Goal: Information Seeking & Learning: Learn about a topic

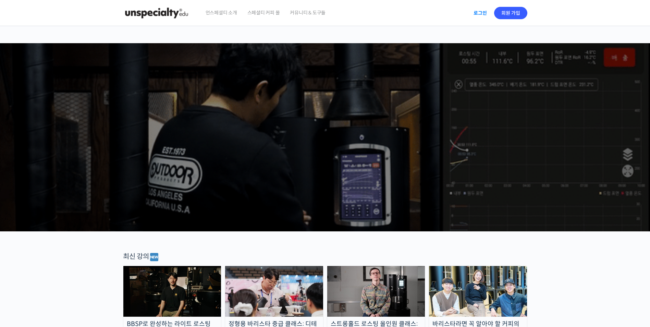
click at [483, 14] on link "로그인" at bounding box center [481, 13] width 22 height 16
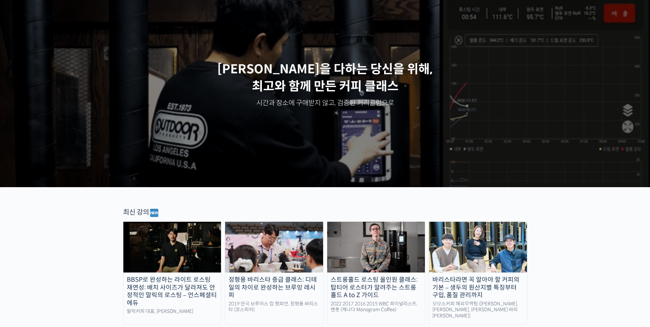
scroll to position [69, 0]
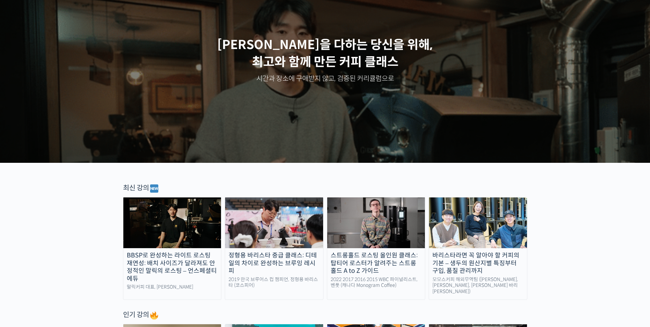
click at [462, 231] on img at bounding box center [478, 222] width 98 height 51
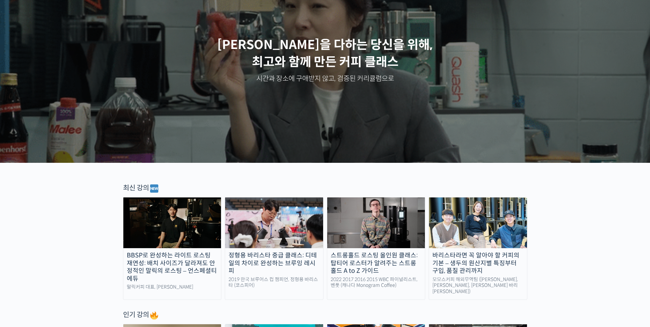
click at [492, 217] on img at bounding box center [478, 222] width 98 height 51
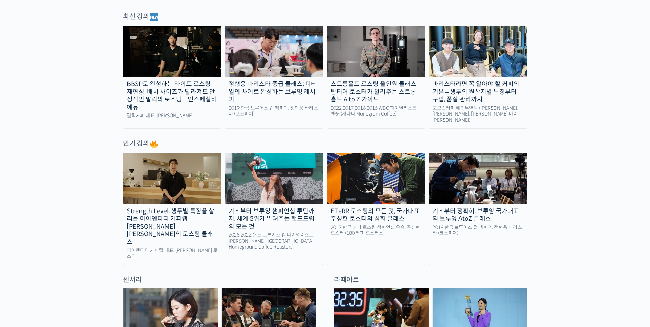
scroll to position [328, 0]
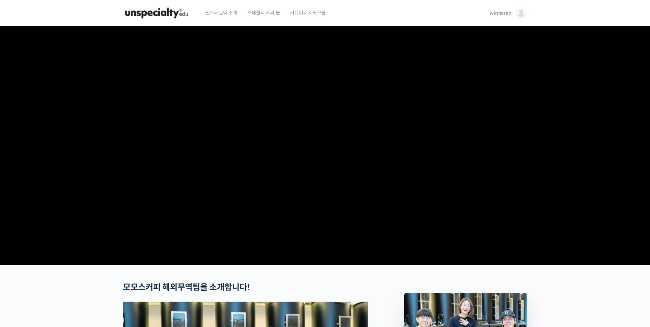
click at [505, 11] on span "winneran" at bounding box center [501, 13] width 22 height 6
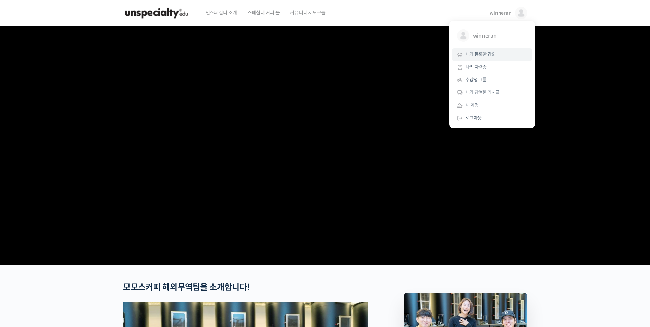
click at [489, 53] on span "내가 등록한 강의" at bounding box center [481, 54] width 30 height 6
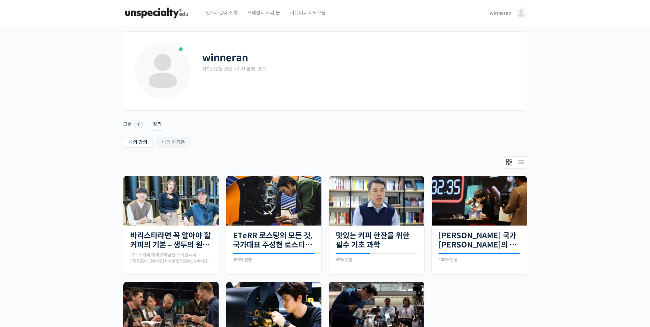
scroll to position [137, 0]
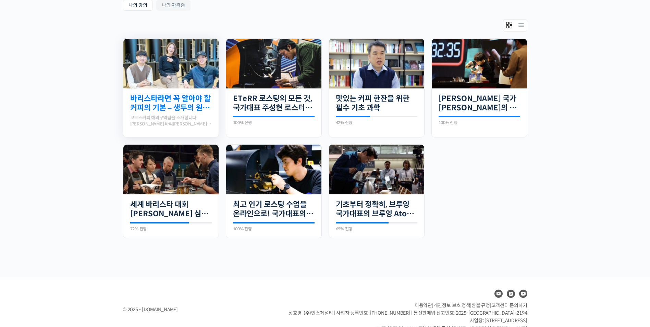
click at [168, 104] on link "바리스타라면 꼭 알아야 할 커피의 기본 – 생두의 원산지별 특징부터 구입, 품질 관리까지" at bounding box center [171, 103] width 82 height 19
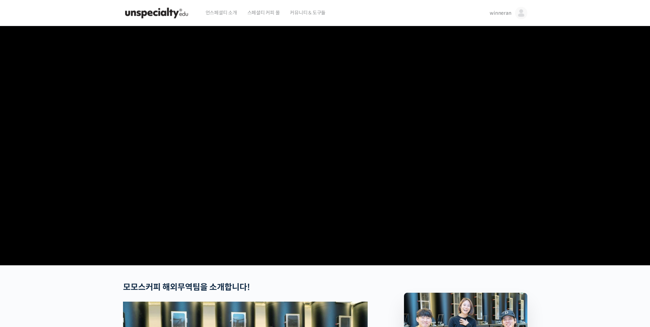
click at [502, 18] on link "winneran" at bounding box center [508, 13] width 37 height 26
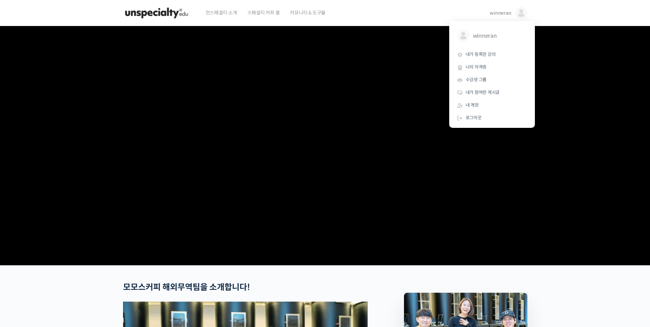
click at [307, 11] on span "커뮤니티 & 도구들" at bounding box center [308, 13] width 36 height 26
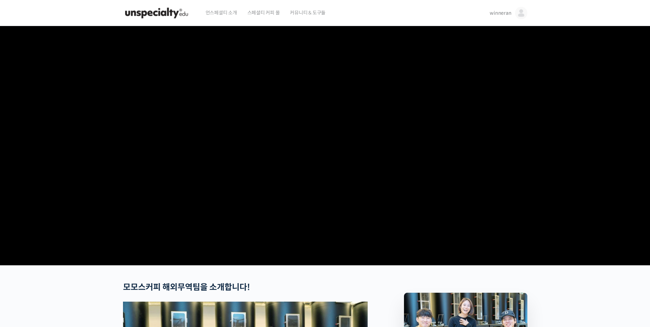
click at [228, 15] on span "언스페셜티 소개" at bounding box center [222, 13] width 32 height 26
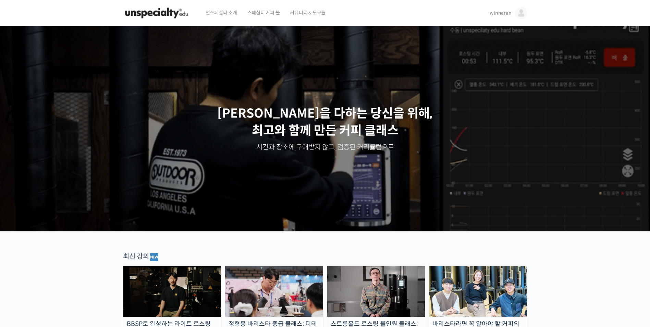
click at [490, 16] on div "winneran winneran @taiji2voic1640307227 내가 등록한 강의 나의 자격증 수강생 그룹 내가 참여한 게시글 내 계정…" at bounding box center [507, 13] width 40 height 26
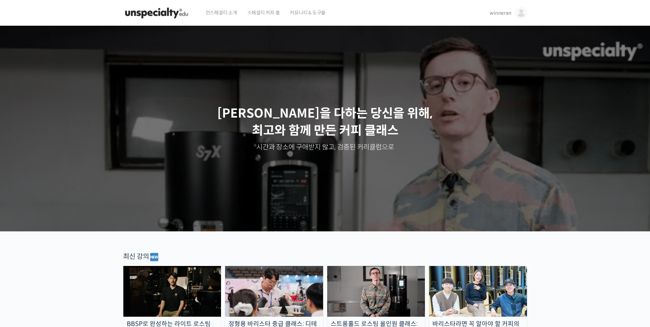
click at [496, 13] on span "winneran" at bounding box center [501, 13] width 22 height 6
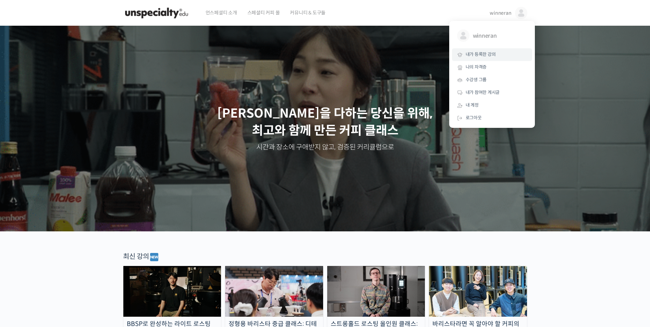
click at [480, 58] on link "내가 등록한 강의" at bounding box center [492, 54] width 80 height 13
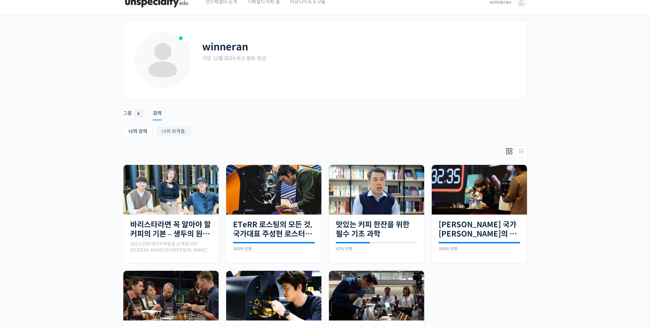
scroll to position [137, 0]
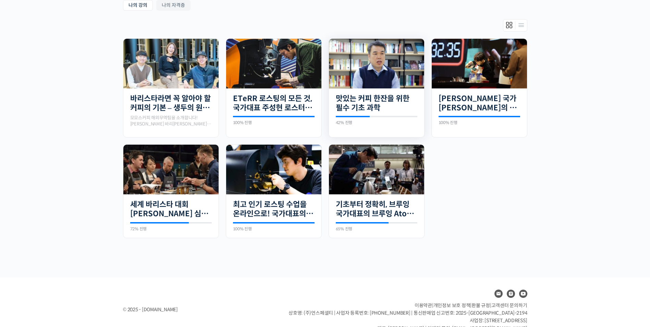
click at [384, 89] on div "21개의 수업 맛있는 커피 한잔을 위한 필수 기초 과학 42% 진행 최근 활동: [DATE] 12:07 오전 강사 소개 최낙언 식품공학자는 주…" at bounding box center [376, 110] width 95 height 44
click at [383, 100] on link "맛있는 커피 한잔을 위한 필수 기초 과학" at bounding box center [377, 103] width 82 height 19
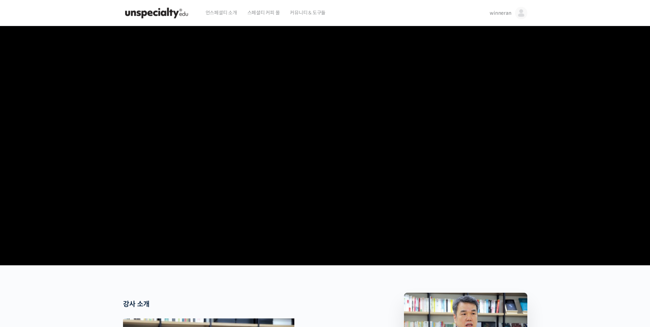
click at [495, 14] on span "winneran" at bounding box center [501, 13] width 22 height 6
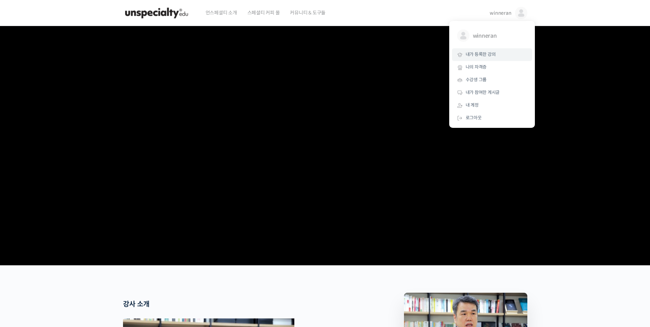
click at [493, 55] on span "내가 등록한 강의" at bounding box center [481, 54] width 30 height 6
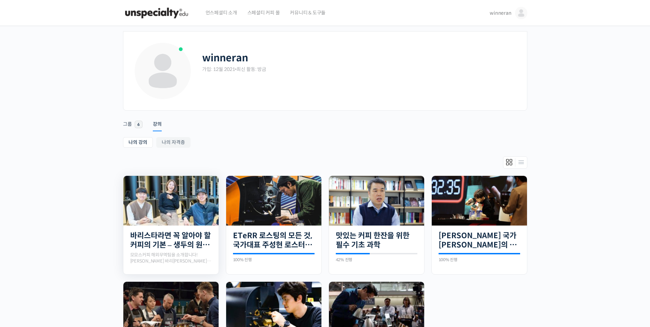
click at [167, 189] on img at bounding box center [170, 201] width 95 height 50
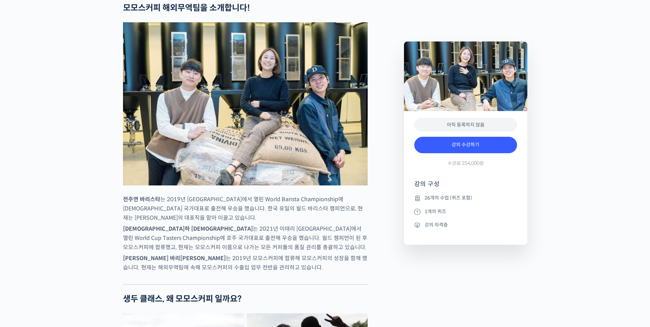
scroll to position [411, 0]
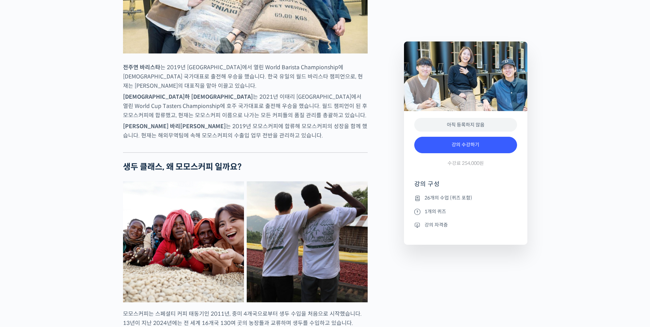
click at [467, 153] on div "강의 수강하기 수강료 254,000원" at bounding box center [465, 153] width 103 height 40
click at [467, 154] on div "강의 수강하기 수강료 254,000원" at bounding box center [465, 153] width 103 height 40
drag, startPoint x: 467, startPoint y: 154, endPoint x: 468, endPoint y: 147, distance: 6.6
click at [468, 147] on link "강의 수강하기" at bounding box center [465, 145] width 103 height 16
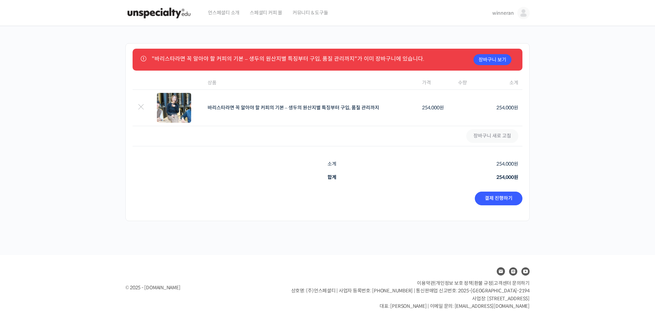
click at [180, 58] on li "장바구니 보기 "바리스타라면 꼭 알아야 할 커피의 기본 – 생두의 원산지별 특징부터 구입, 품질 관리까지"가 이미 장바구니에 있습니다." at bounding box center [332, 58] width 360 height 9
click at [503, 13] on span "winneran" at bounding box center [504, 13] width 22 height 6
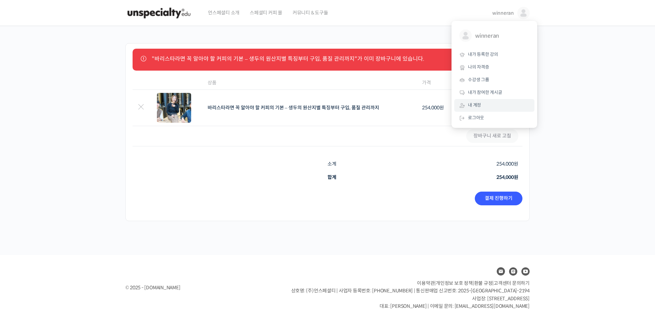
click at [490, 102] on link "내 계정" at bounding box center [495, 105] width 80 height 13
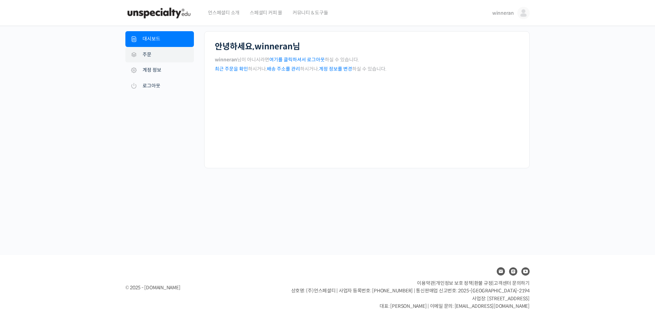
click at [158, 55] on link "주문" at bounding box center [159, 55] width 69 height 16
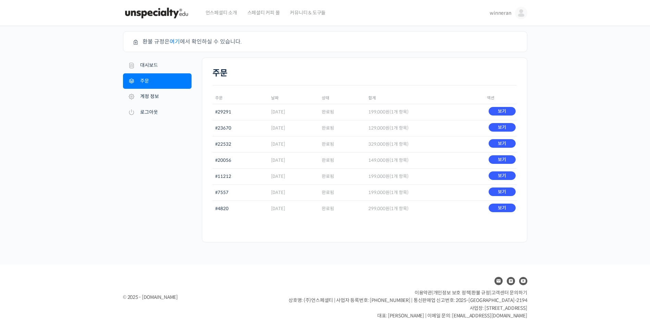
click at [498, 13] on span "winneran" at bounding box center [501, 13] width 22 height 6
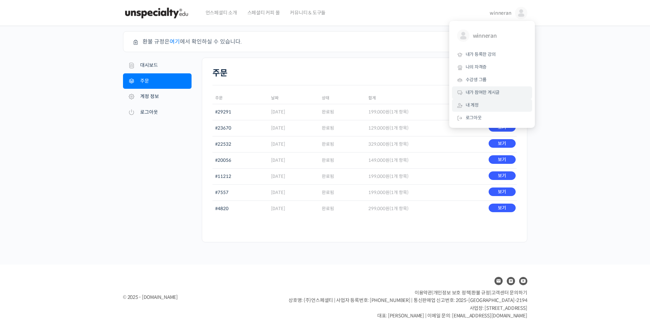
click at [510, 95] on link "내가 참여한 게시글" at bounding box center [492, 92] width 80 height 13
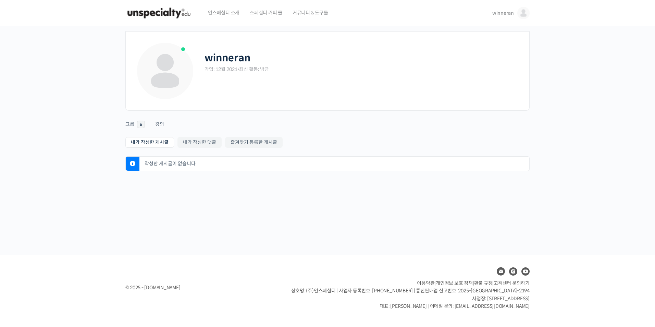
click at [498, 11] on span "winneran" at bounding box center [504, 13] width 22 height 6
click at [495, 76] on link "수강생 그룹" at bounding box center [495, 80] width 80 height 13
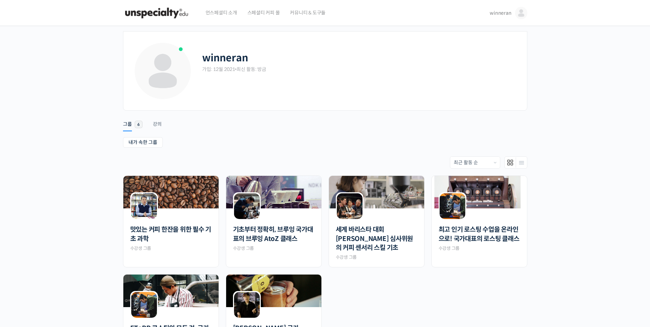
click at [498, 16] on link "winneran" at bounding box center [508, 13] width 37 height 26
click at [504, 51] on link "내가 등록한 강의" at bounding box center [492, 54] width 80 height 13
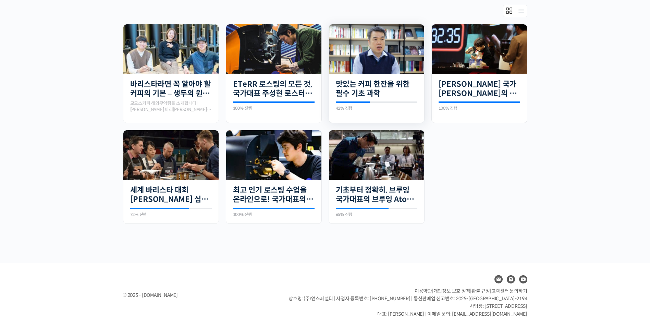
scroll to position [153, 0]
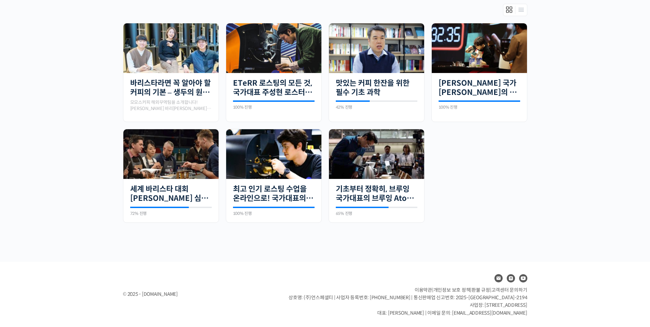
click at [507, 291] on span "고객센터 문의하기" at bounding box center [510, 290] width 36 height 6
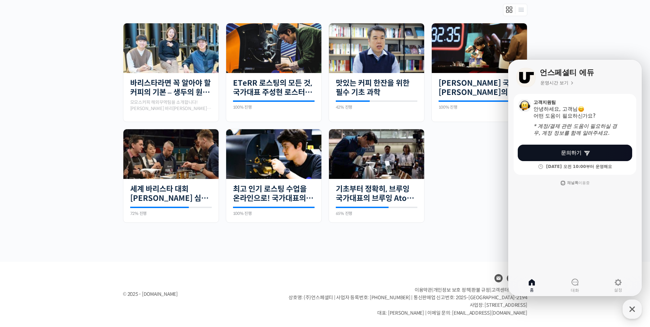
click at [580, 154] on span "문의하기" at bounding box center [571, 152] width 21 height 7
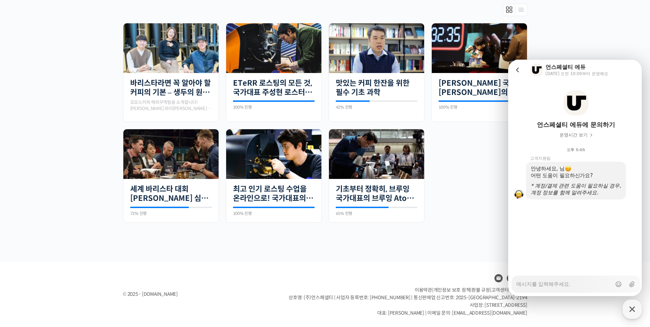
click at [568, 281] on textarea "Messenger Input Textarea" at bounding box center [564, 282] width 95 height 12
type textarea "x"
type textarea "d"
type textarea "x"
type textarea "dk"
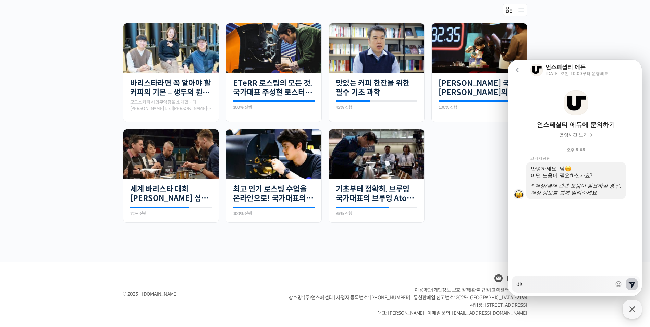
type textarea "x"
type textarea "dks"
type textarea "x"
type textarea "dkss"
type textarea "x"
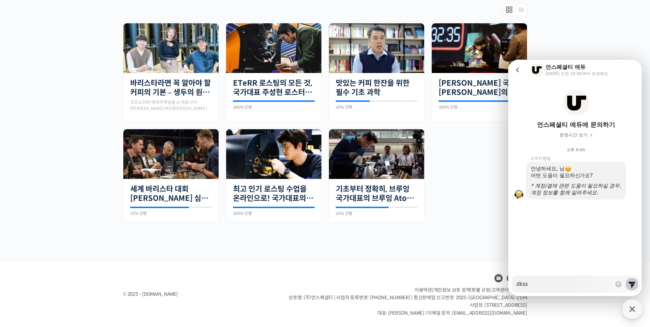
type textarea "dks"
type textarea "x"
type textarea "dk"
type textarea "x"
type textarea "d"
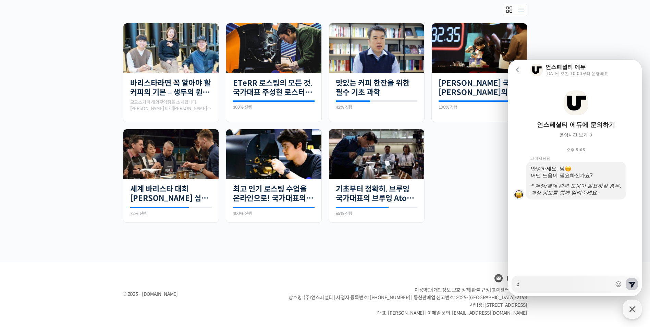
type textarea "x"
type textarea "ㅇ"
type textarea "x"
type textarea "안"
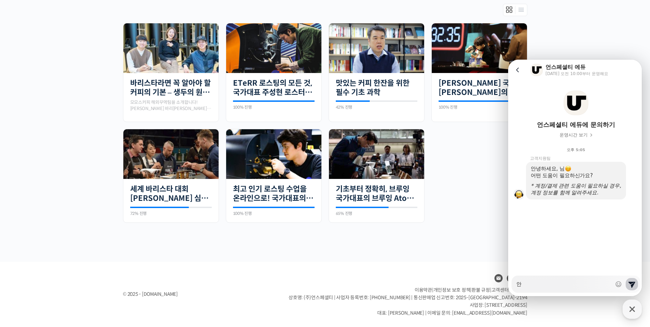
type textarea "x"
type textarea "안ㄴ"
type textarea "x"
type textarea "안녀"
type textarea "x"
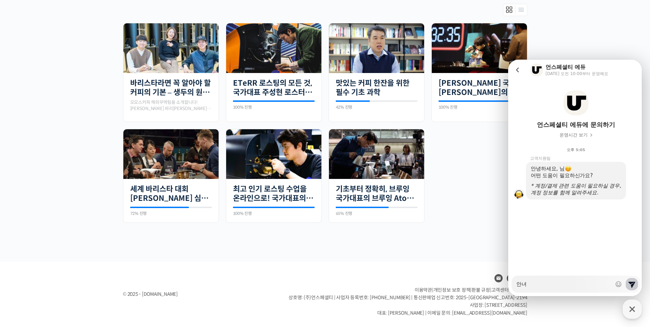
type textarea "안녕"
type textarea "x"
type textarea "안녕ㅎ"
type textarea "x"
type textarea "안녕하"
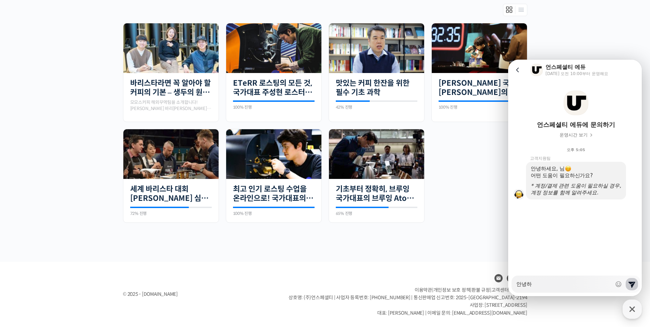
type textarea "x"
type textarea "안녕핫"
type textarea "x"
type textarea "안녕하세"
type textarea "x"
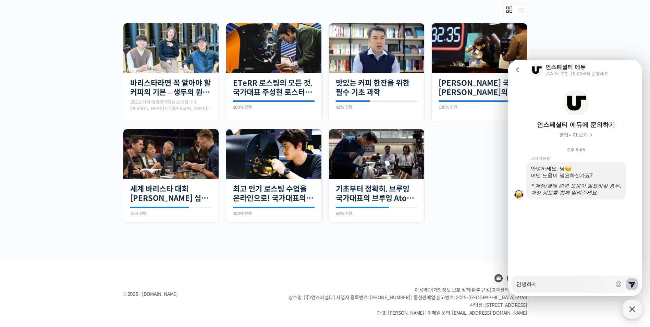
type textarea "안녕하셍"
type textarea "x"
type textarea "안녕하세요"
type textarea "x"
type textarea "안녕하세요!"
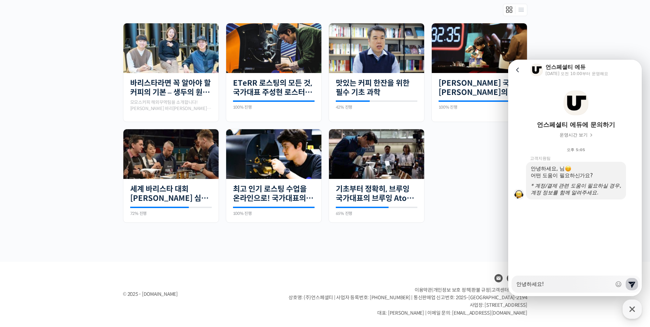
type textarea "x"
type textarea "안녕하세요!"
type textarea "x"
type textarea "안녕하세요! ㅅ"
type textarea "x"
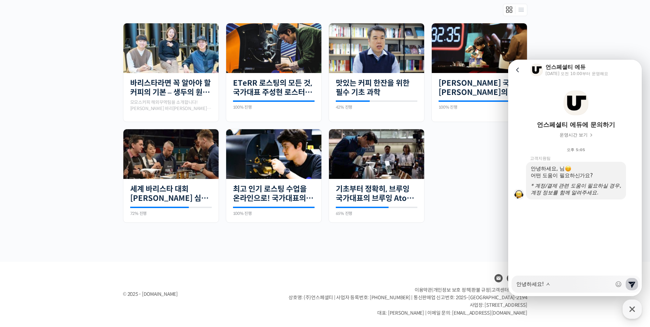
type textarea "안녕하세요! 수"
type textarea "x"
type textarea "안녕하세요! 숙"
type textarea "x"
type textarea "안녕하세요! 수고"
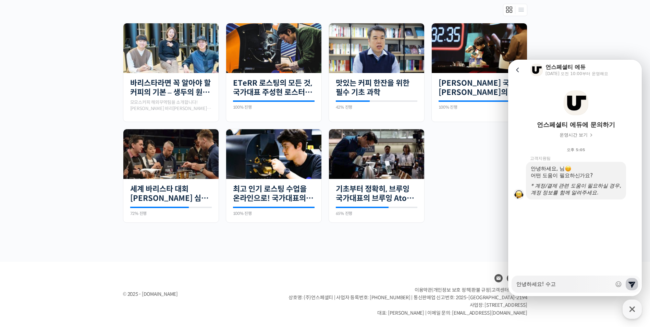
type textarea "x"
type textarea "안녕하세요! 수고"
type textarea "x"
type textarea "안녕하세요! 수고 ㅁ"
type textarea "x"
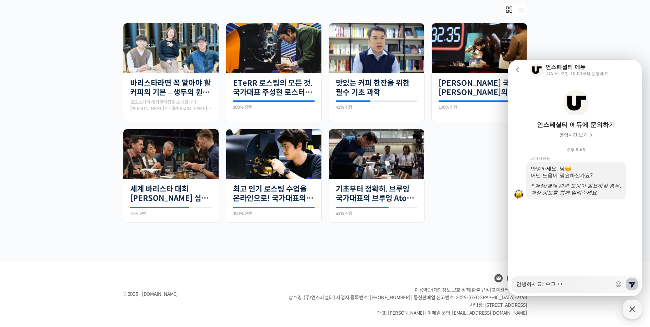
type textarea "안녕하세요! 수고 마"
type textarea "x"
type textarea "안녕하세요! 수고 만"
type textarea "x"
type textarea "안녕하세요! 수고 많"
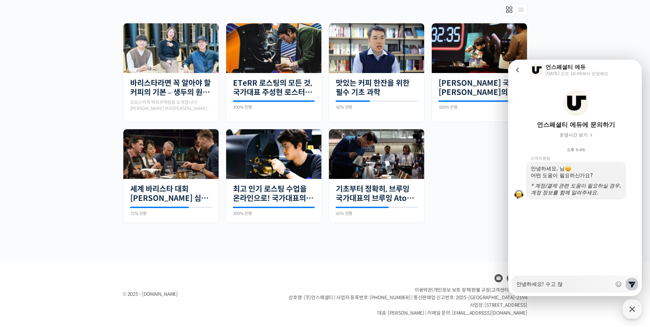
type textarea "x"
type textarea "안녕하세요! 수고 많ㅇ"
type textarea "x"
type textarea "안녕하세요! 수고 많이"
type textarea "x"
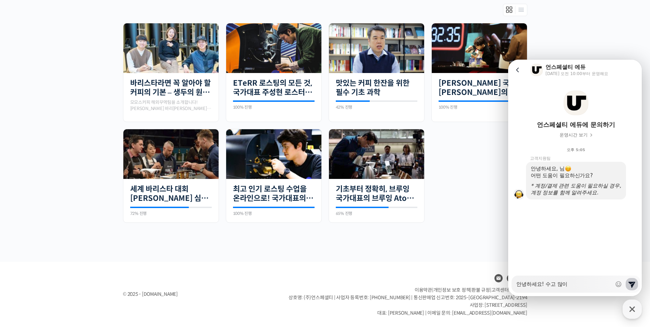
type textarea "안녕하세요! 수고 많ㅇ"
type textarea "x"
type textarea "안녕하세요! 수고 많으"
type textarea "x"
type textarea "안녕하세요! 수고 많읏"
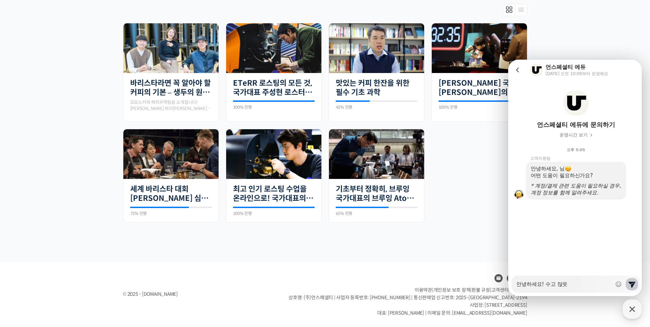
type textarea "x"
type textarea "안녕하세요! 수고 많으시"
type textarea "x"
type textarea "안녕하세요! 수고 많으십"
type textarea "x"
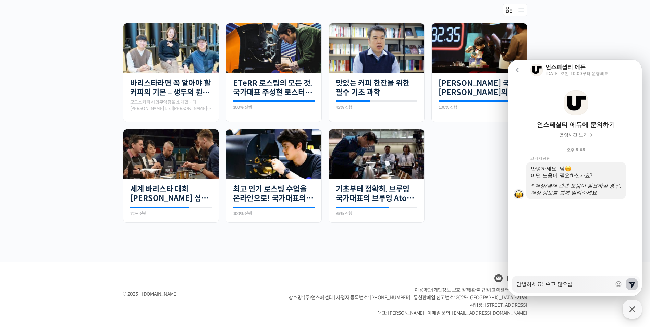
type textarea "안녕하세요! 수고 많으십ㄴ"
type textarea "x"
type textarea "안녕하세요! 수고 많으십니"
type textarea "x"
type textarea "안녕하세요! 수고 많으십닏"
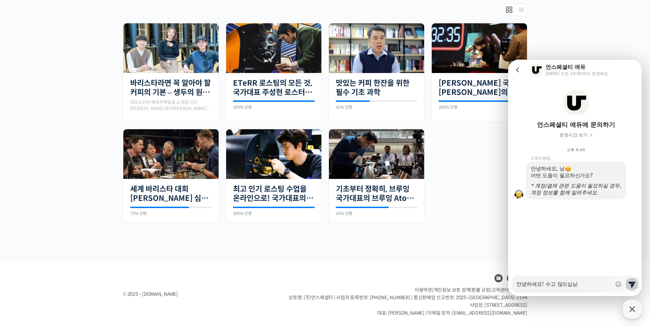
type textarea "x"
type textarea "안녕하세요! 수고 많으십니다"
type textarea "x"
type textarea "안녕하세요! 수고 많으십니다!"
type textarea "x"
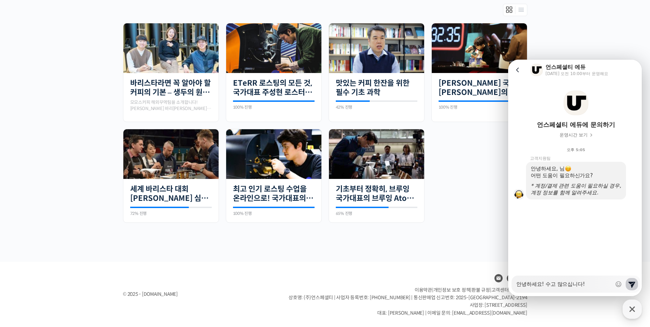
type textarea "안녕하세요! 수고 많으십니다!"
type textarea "x"
type textarea "안녕하세요! 수고 많으십니다!"
type textarea "x"
type textarea "안녕하세요! 수고 많으십니다"
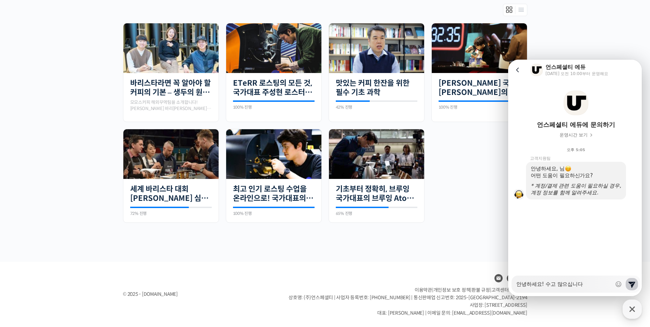
type textarea "x"
type textarea "안녕하세요! 수고 많으십니"
type textarea "x"
type textarea "안녕하세요! 수고 많으십"
type textarea "x"
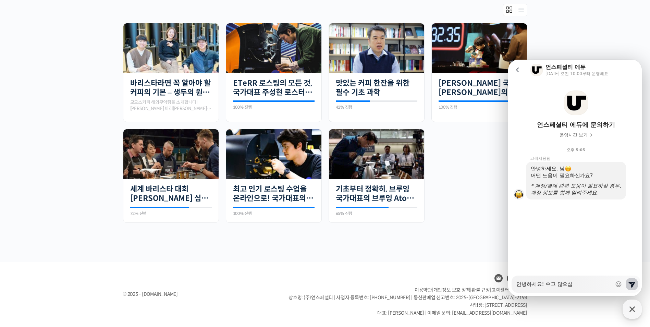
type textarea "안녕하세요! 수고 많으"
type textarea "x"
type textarea "안녕하세요! 수고 많으ㅅ"
type textarea "x"
type textarea "안녕하세요! 수고 많으세"
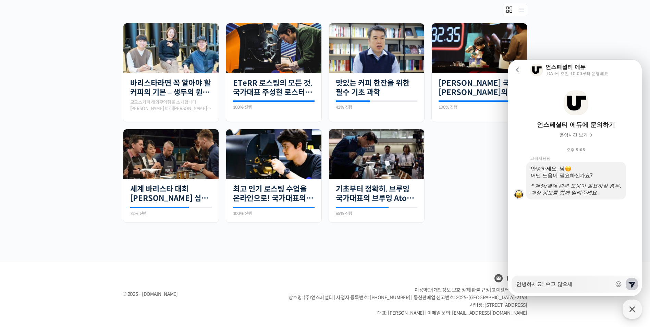
type textarea "x"
type textarea "안녕하세요! 수고 많으셍"
type textarea "x"
type textarea "안녕하세요! 수고 많으세요"
type textarea "x"
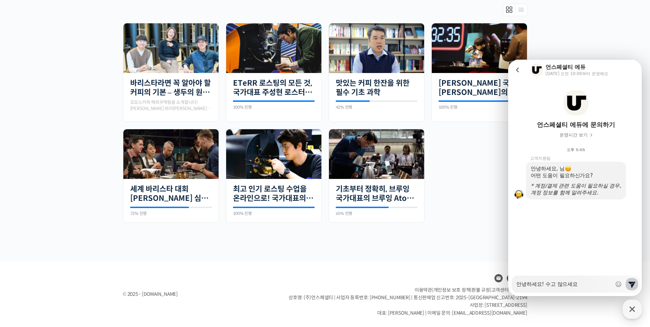
type textarea "안녕하세요! 수고 많으세요^"
type textarea "x"
type textarea "안녕하세요! 수고 많으세요^^"
type textarea "x"
type textarea "안녕하세요! 수고 많으세요^^"
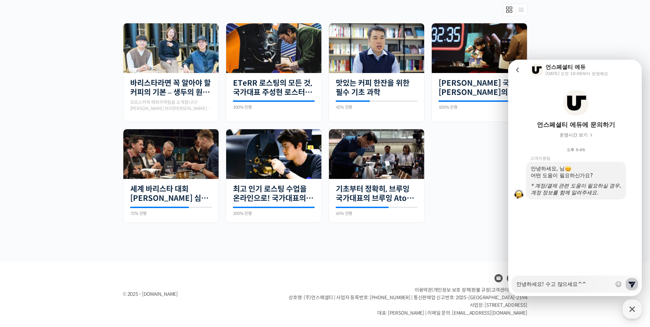
type textarea "x"
type textarea "안녕하세요! 수고 많으세요^^ ㅈ"
type textarea "x"
type textarea "안녕하세요! 수고 많으세요^^ 제"
type textarea "x"
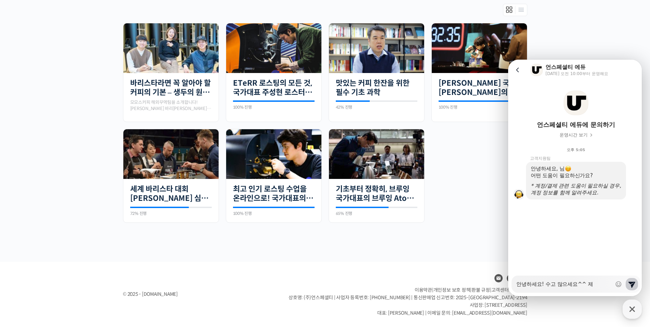
type textarea "안녕하세요! 수고 많으세요^^ 젝"
type textarea "x"
type textarea "안녕하세요! 수고 많으세요^^ 제가"
type textarea "x"
type textarea "안녕하세요! 수고 많으세요^^ 제가"
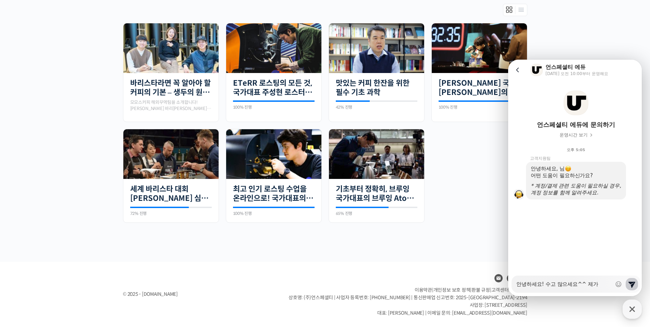
type textarea "x"
type textarea "안녕하세요! 수고 많으세요^^ 제가 ㄷ"
type textarea "x"
type textarea "안녕하세요! 수고 많으세요^^ 제가 드"
type textarea "x"
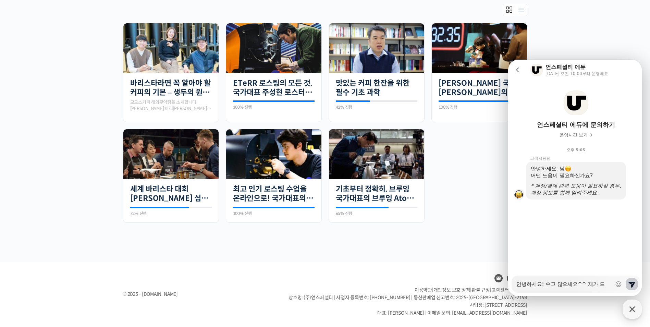
type textarea "안녕하세요! 수고 많으세요^^ 제가 들"
type textarea "x"
type textarea "안녕하세요! 수고 많으세요^^ 제가 들ㅇ"
type textarea "x"
type textarea "안녕하세요! 수고 많으세요^^ 제가 들어"
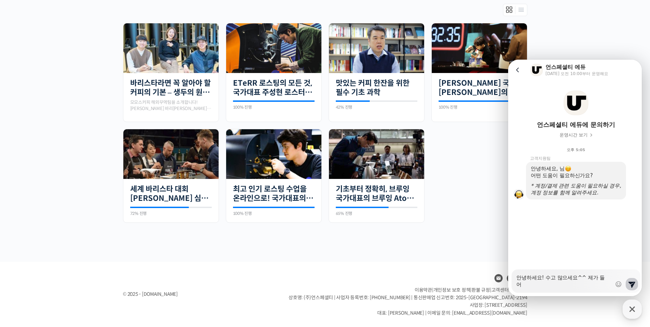
type textarea "x"
type textarea "안녕하세요! 수고 많으세요^^ 제가 들었"
type textarea "x"
type textarea "안녕하세요! 수고 많으세요^^ 제가 들었ㄷ"
type textarea "x"
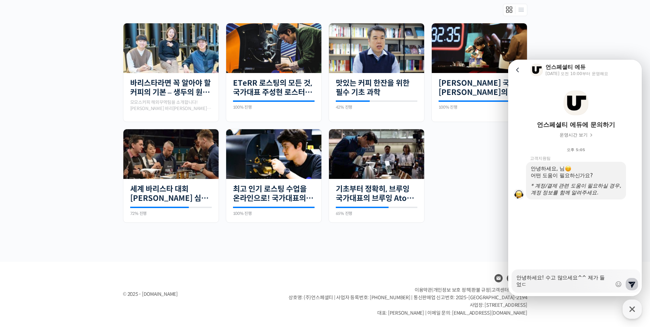
type textarea "안녕하세요! 수고 많으세요^^ 제가 들었더"
type textarea "x"
type textarea "안녕하세요! 수고 많으세요^^ 제가 들었던"
type textarea "x"
type textarea "안녕하세요! 수고 많으세요^^ 제가 들었던"
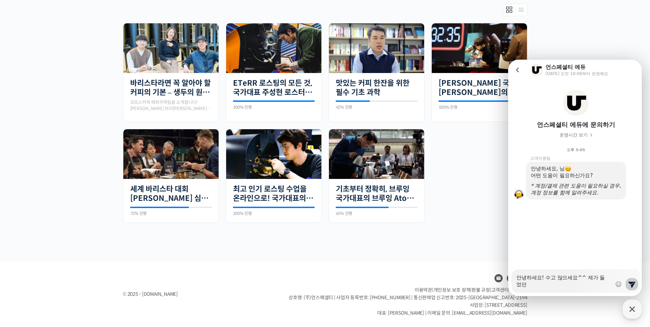
type textarea "x"
type textarea "안녕하세요! 수고 많으세요^^ 제가 들었던 ㄱ"
type textarea "x"
type textarea "안녕하세요! 수고 많으세요^^ 제가 들었던 고"
type textarea "x"
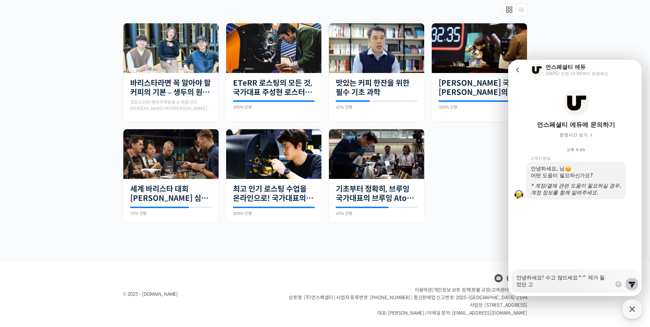
type textarea "안녕하세요! 수고 많으세요^^ 제가 들었던 과"
type textarea "x"
type textarea "안녕하세요! 수고 많으세요^^ 제가 들었던 과저"
type textarea "x"
type textarea "안녕하세요! 수고 많으세요^^ 제가 들었던 과정"
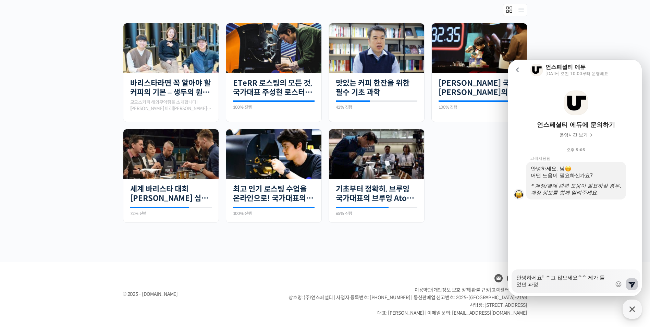
type textarea "x"
type textarea "안녕하세요! 수고 많으세요^^ 제가 들었던 과정ㅇ"
type textarea "x"
type textarea "안녕하세요! 수고 많으세요^^ 제가 들었던 과정이"
type textarea "x"
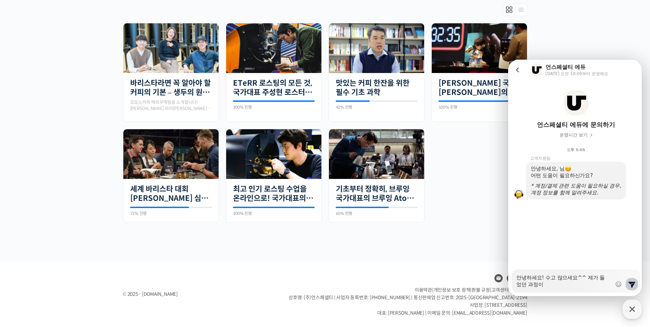
type textarea "안녕하세요! 수고 많으세요^^ 제가 들었던 과정이"
type textarea "x"
type textarea "안녕하세요! 수고 많으세요^^ 제가 들었던 과정이 ㅁ"
type textarea "x"
type textarea "안녕하세요! 수고 많으세요^^ 제가 들었던 과정이 마"
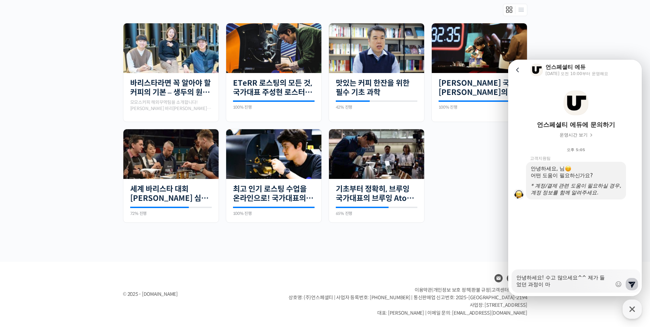
type textarea "x"
type textarea "안녕하세요! 수고 많으세요^^ 제가 들었던 과정이 만"
type textarea "x"
type textarea "안녕하세요! 수고 많으세요^^ 제가 들었던 과정이 만ㄹ"
type textarea "x"
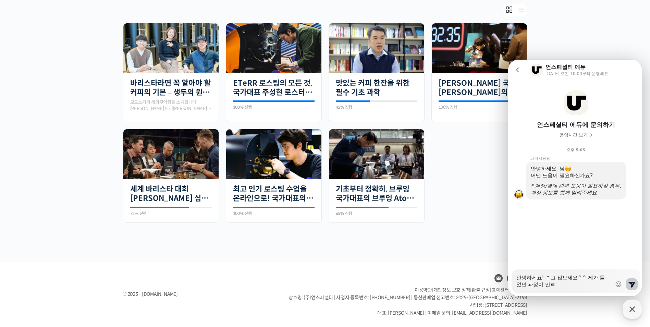
type textarea "안녕하세요! 수고 많으세요^^ 제가 들었던 과정이 만료"
type textarea "x"
type textarea "안녕하세요! 수고 많으세요^^ 제가 들었던 과정이 만룍"
type textarea "x"
type textarea "안녕하세요! 수고 많으세요^^ 제가 들었던 과정이 만료기"
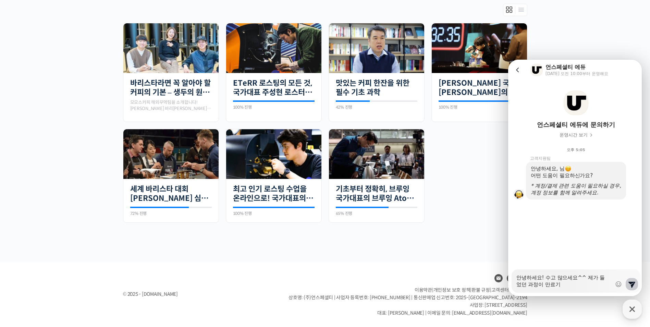
type textarea "x"
type textarea "안녕하세요! 수고 많으세요^^ 제가 들었던 과정이 만료기가"
type textarea "x"
type textarea "안녕하세요! 수고 많으세요^^ 제가 들었던 과정이 만료기간"
type textarea "x"
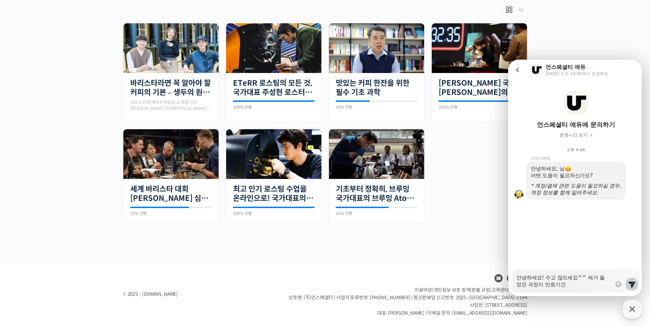
type textarea "안녕하세요! 수고 많으세요^^ 제가 들었던 과정이 만료기간ㅇ"
type textarea "x"
type textarea "안녕하세요! 수고 많으세요^^ 제가 들었던 과정이 만료기간이"
type textarea "x"
type textarea "안녕하세요! 수고 많으세요^^ 제가 들었던 과정이 만료기간이"
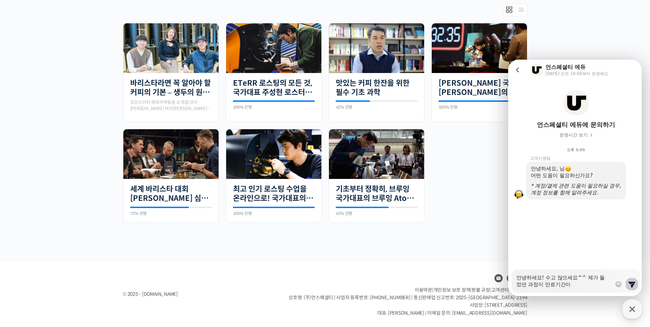
type textarea "x"
type textarea "안녕하세요! 수고 많으세요^^ 제가 들었던 과정이 만료기간이 ㅇ"
type textarea "x"
type textarea "안녕하세요! 수고 많으세요^^ 제가 들었던 과정이 만료기간이 이"
type textarea "x"
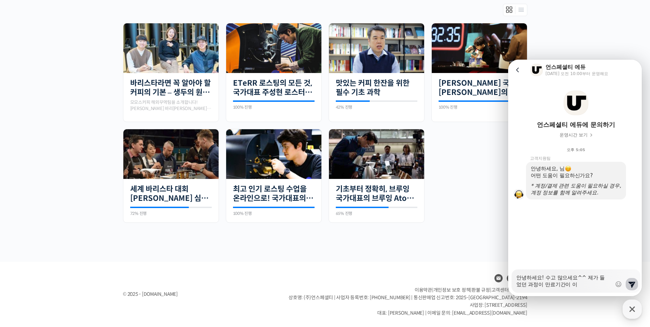
type textarea "안녕하세요! 수고 많으세요^^ 제가 들었던 과정이 만료기간이 있"
type textarea "x"
type textarea "안녕하세요! 수고 많으세요^^ 제가 들었던 과정이 만료기간이 있ㅇ"
type textarea "x"
type textarea "안녕하세요! 수고 많으세요^^ 제가 들었던 과정이 만료기간이 있어"
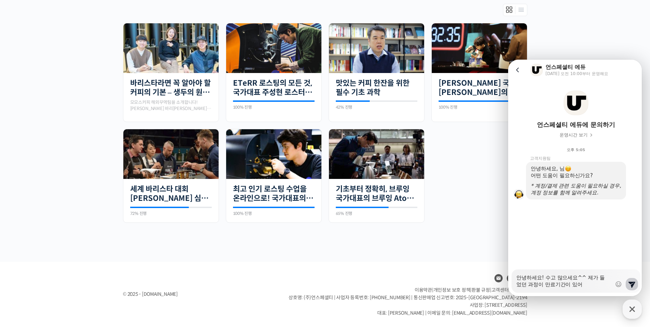
type textarea "x"
type textarea "안녕하세요! 수고 많으세요^^ 제가 들었던 과정이 만료기간이 있었"
type textarea "x"
type textarea "안녕하세요! 수고 많으세요^^ 제가 들었던 과정이 만료기간이 있었네"
type textarea "x"
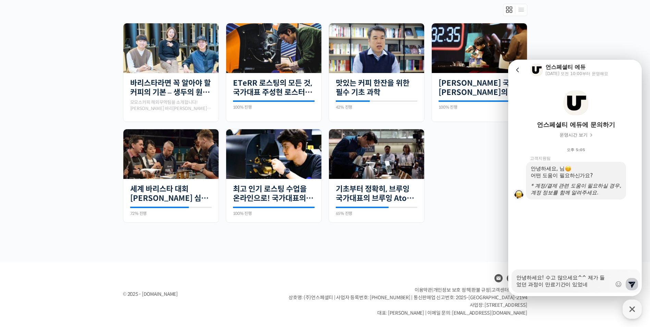
type textarea "안녕하세요! 수고 많으세요^^ 제가 들었던 과정이 만료기간이 있었넹"
type textarea "x"
type textarea "안녕하세요! 수고 많으세요^^ 제가 들었던 과정이 만료기간이 있었네요"
type textarea "x"
type textarea "안녕하세요! 수고 많으세요^^ 제가 들었던 과정이 만료기간이 있었네요?"
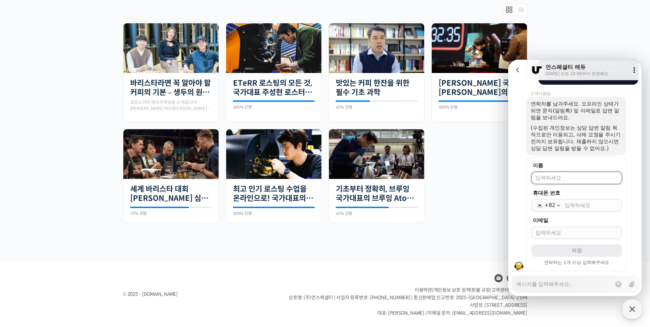
scroll to position [156, 0]
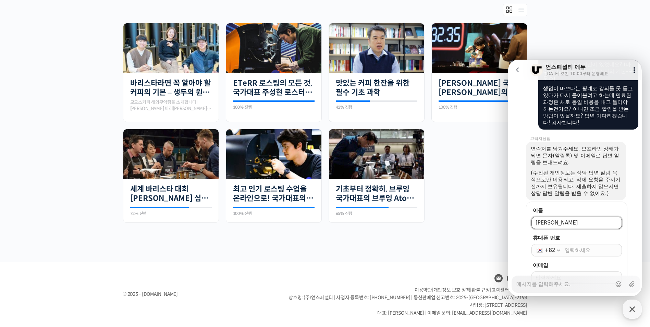
click at [585, 254] on input "휴대폰 번호" at bounding box center [591, 250] width 53 height 7
click at [566, 254] on input "010-8577-2273" at bounding box center [591, 250] width 53 height 7
click at [601, 240] on form "이름 휴대폰 번호 +82 1085772273 이메일 taiji2voice@naver.com 저장 연락처는 1개 이상 입력해주세요" at bounding box center [576, 259] width 101 height 115
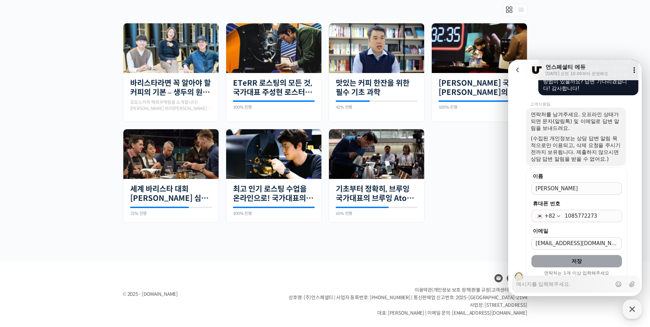
click at [589, 267] on button "저장" at bounding box center [577, 261] width 91 height 12
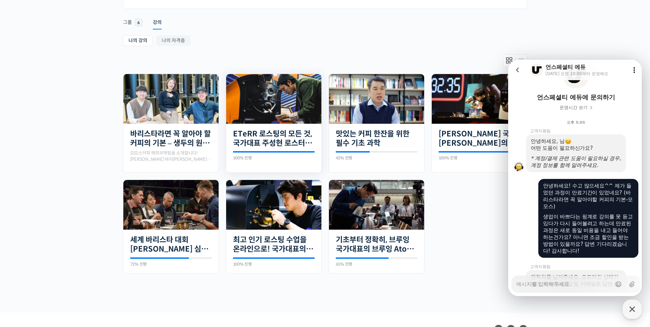
scroll to position [15, 0]
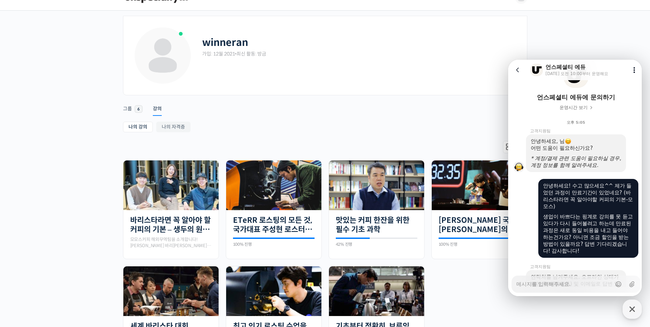
click at [395, 115] on div "Account Notifications 73 그룹 6 강의 나의 강의 My 강의 나의 자격증 나의 강의 My 강의 나의 자격증 아직 등록하지 …" at bounding box center [325, 241] width 405 height 292
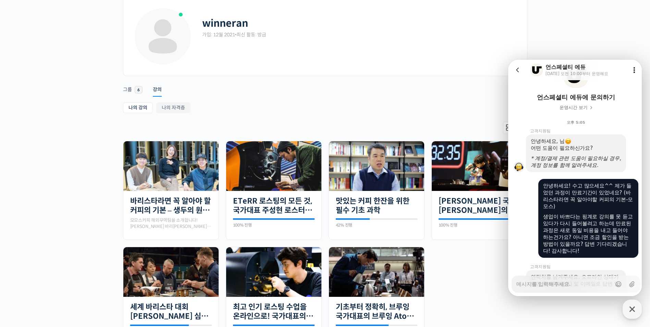
scroll to position [50, 0]
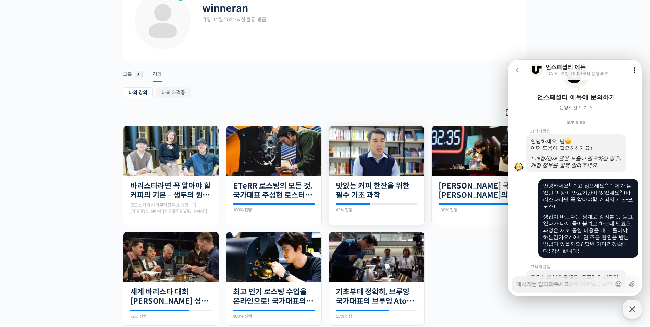
click at [375, 147] on img at bounding box center [376, 151] width 95 height 50
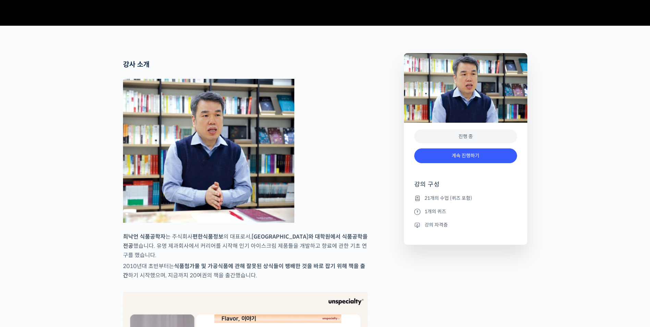
scroll to position [240, 0]
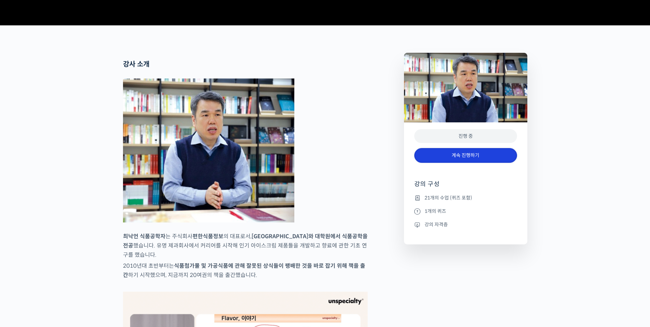
click at [441, 163] on link "계속 진행하기" at bounding box center [465, 155] width 103 height 15
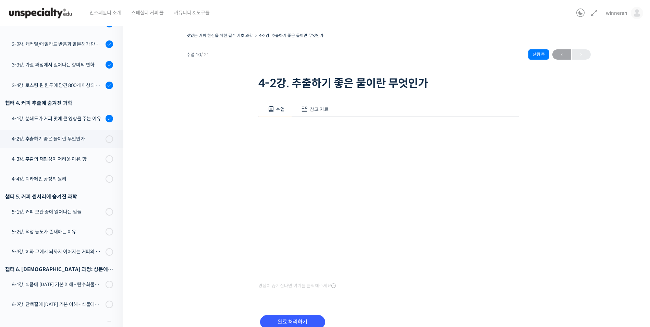
click at [167, 157] on div "맛있는 커피 한잔을 위한 필수 기초 과학 4-2강. 추출하기 좋은 물이란 무엇인가 진행 중 수업 10 / 21 진행 중 ← 이전 4-2강. 추…" at bounding box center [389, 189] width 462 height 316
click at [109, 140] on span at bounding box center [111, 139] width 4 height 8
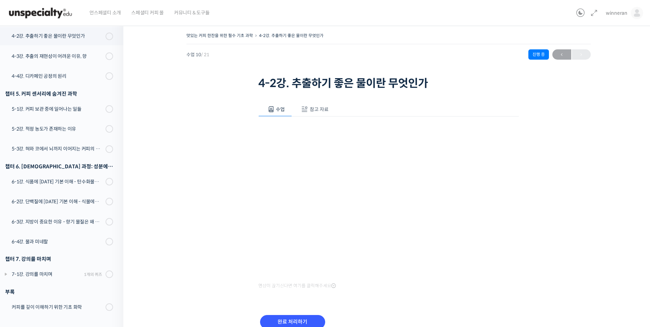
click at [316, 108] on span "참고 자료" at bounding box center [319, 109] width 19 height 6
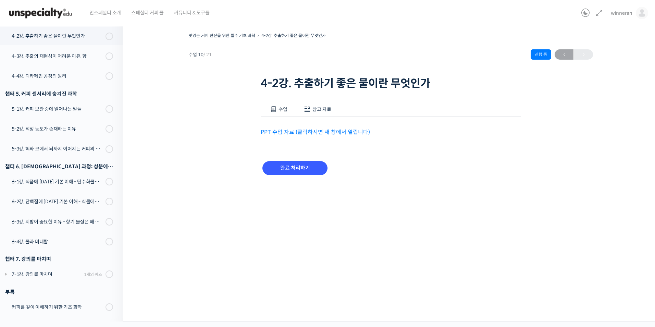
click at [303, 129] on link "PPT 수업 자료 (클릭하시면 새 창에서 열립니다)" at bounding box center [315, 132] width 109 height 7
click at [282, 110] on span "수업" at bounding box center [283, 109] width 9 height 6
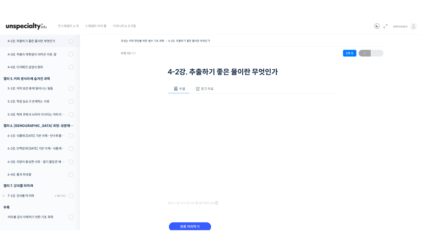
scroll to position [268, 0]
